Goal: Check status: Check status

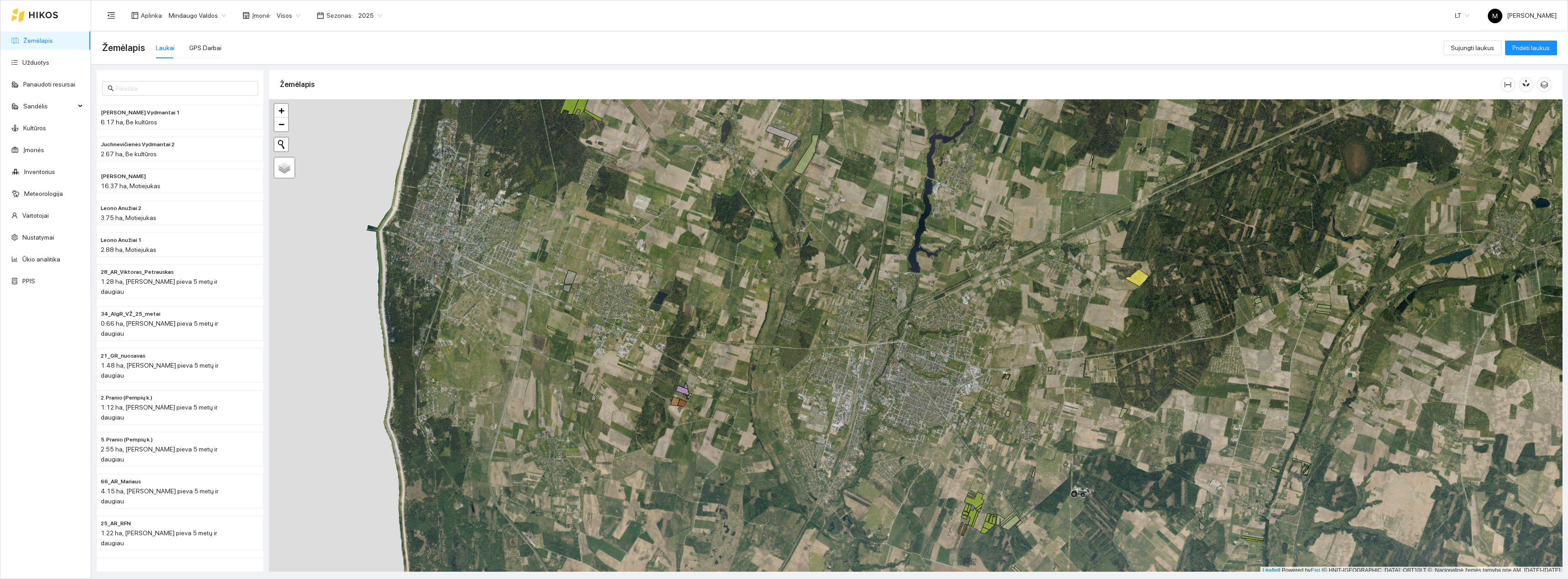
scroll to position [3, 0]
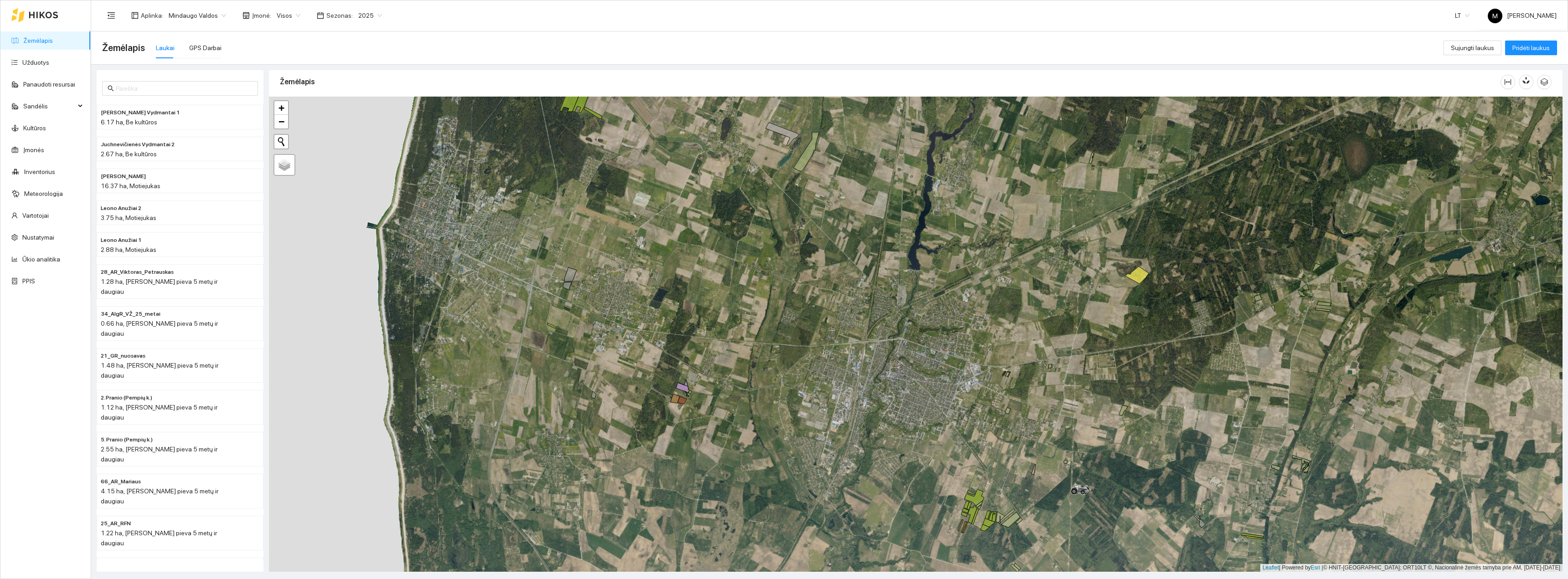
drag, startPoint x: 1026, startPoint y: 455, endPoint x: 966, endPoint y: 383, distance: 93.7
click at [966, 384] on div "+ − Nieko nerasta. Bandykite dar kartą. Žemėlapis Palydovas Leaflet | Powered b…" at bounding box center [916, 334] width 1293 height 475
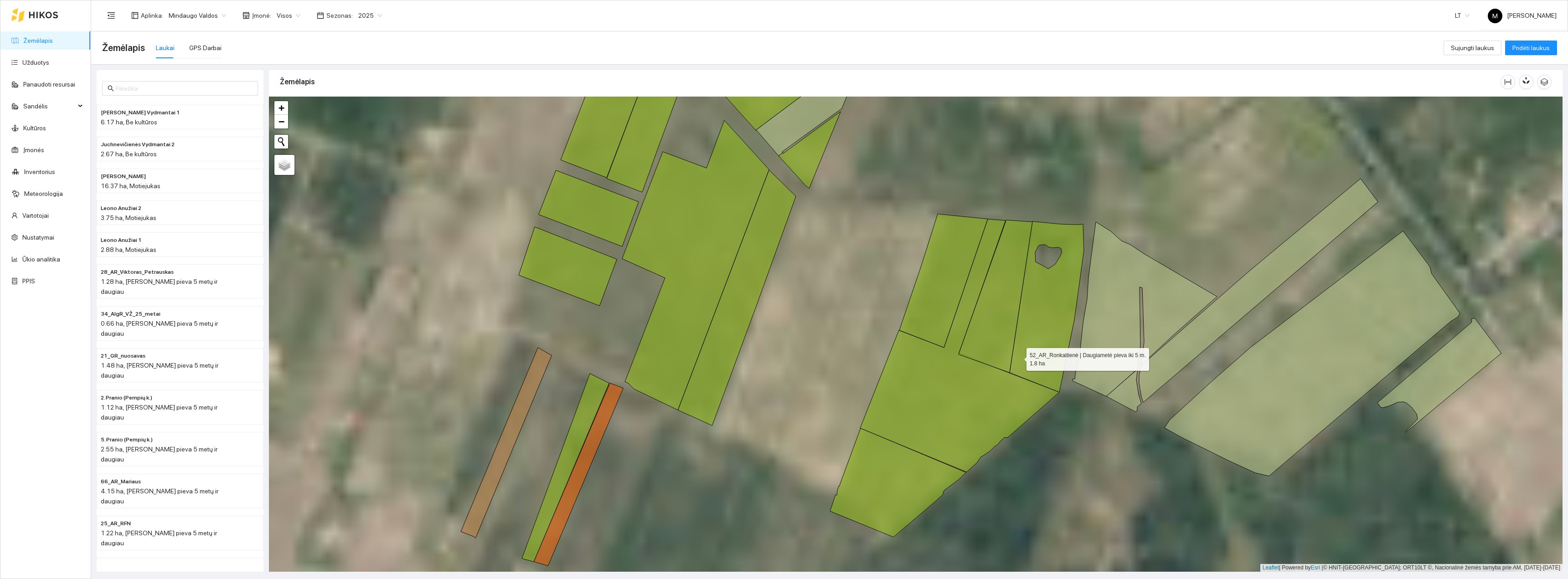
click at [1018, 356] on icon at bounding box center [1047, 307] width 75 height 171
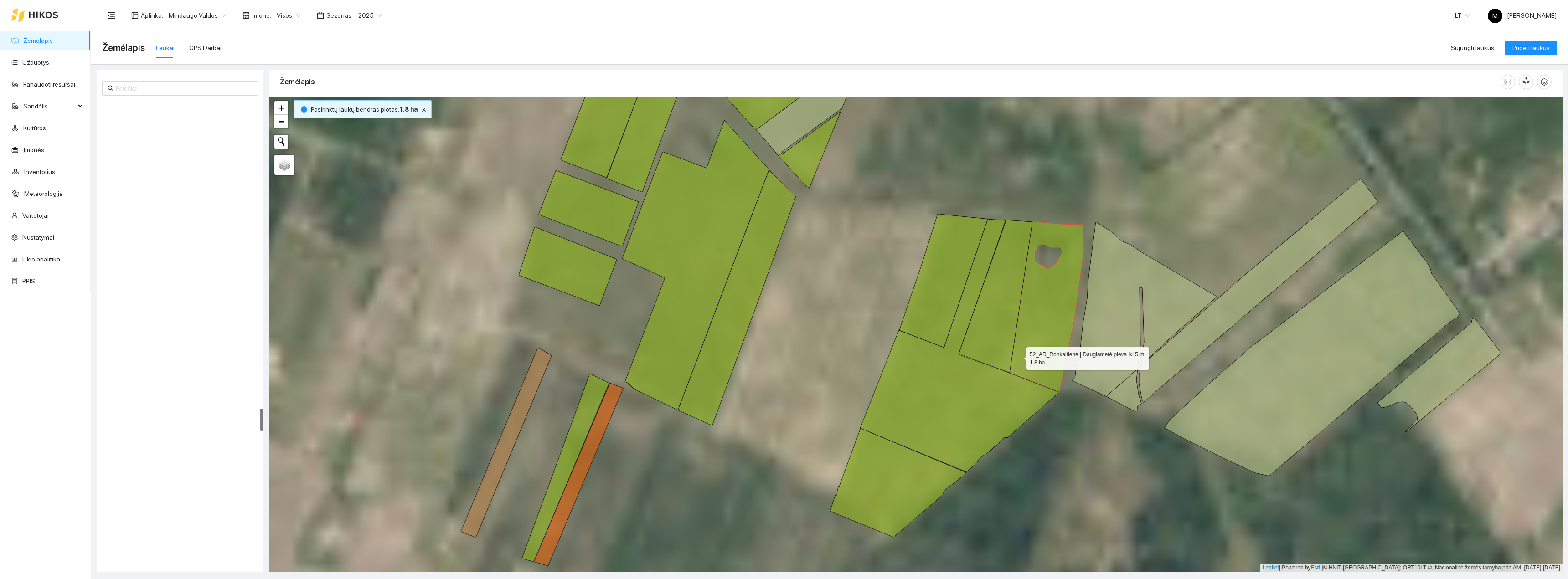
scroll to position [6311, 0]
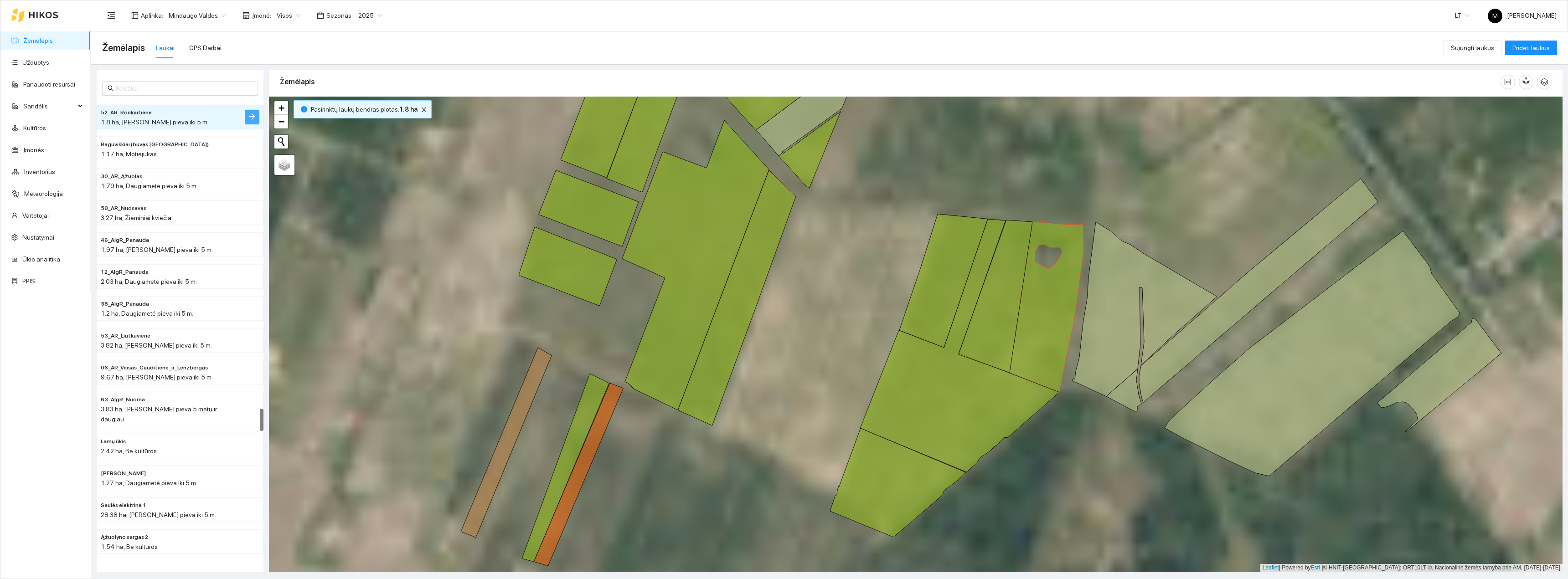
click at [248, 120] on icon "arrow-right" at bounding box center [252, 117] width 8 height 8
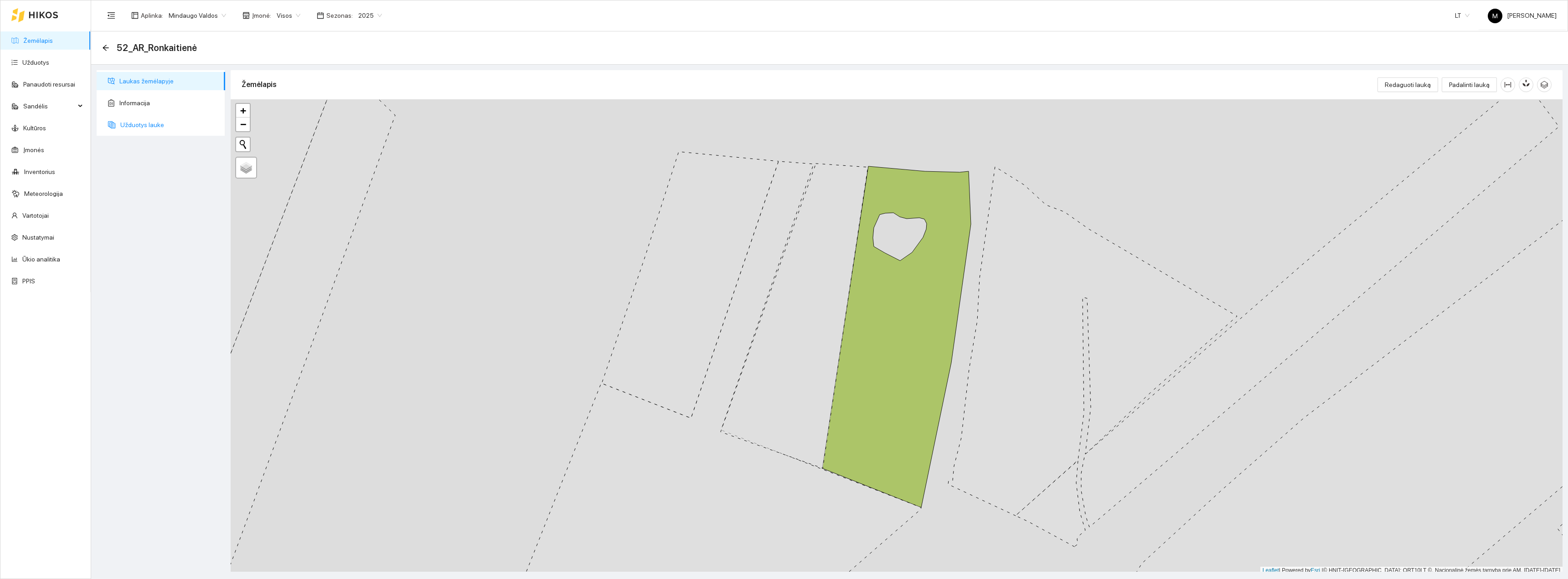
click at [171, 127] on span "Užduotys lauke" at bounding box center [168, 125] width 97 height 18
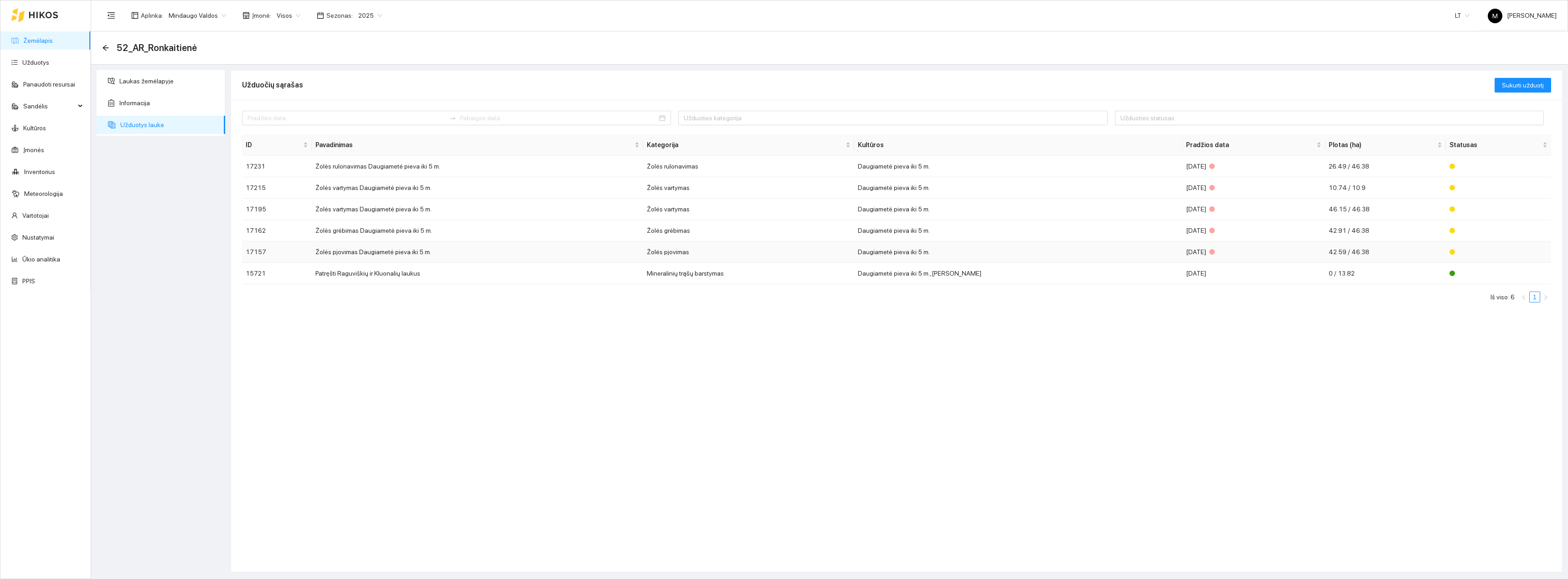
click at [1207, 251] on div "[DATE]" at bounding box center [1254, 252] width 135 height 10
click at [329, 230] on td "Žolės grėbimas Daugiametė pieva iki 5 m." at bounding box center [478, 230] width 331 height 21
